Goal: Navigation & Orientation: Go to known website

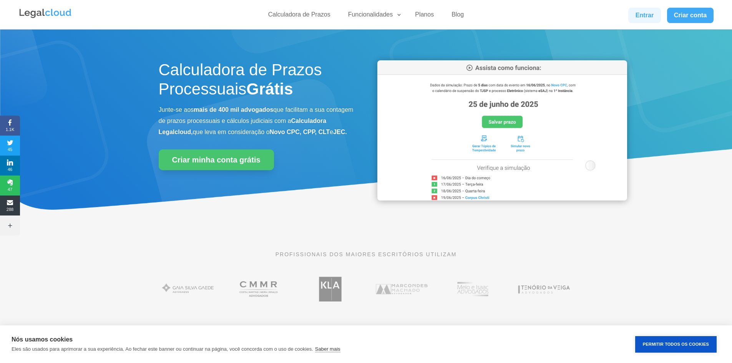
click at [640, 17] on link "Entrar" at bounding box center [644, 15] width 32 height 15
click at [648, 16] on link "Entrar" at bounding box center [644, 15] width 32 height 15
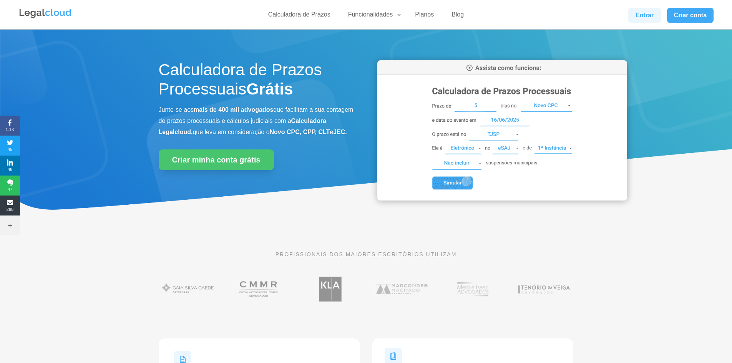
click at [646, 14] on link "Entrar" at bounding box center [644, 15] width 32 height 15
